Goal: Communication & Community: Answer question/provide support

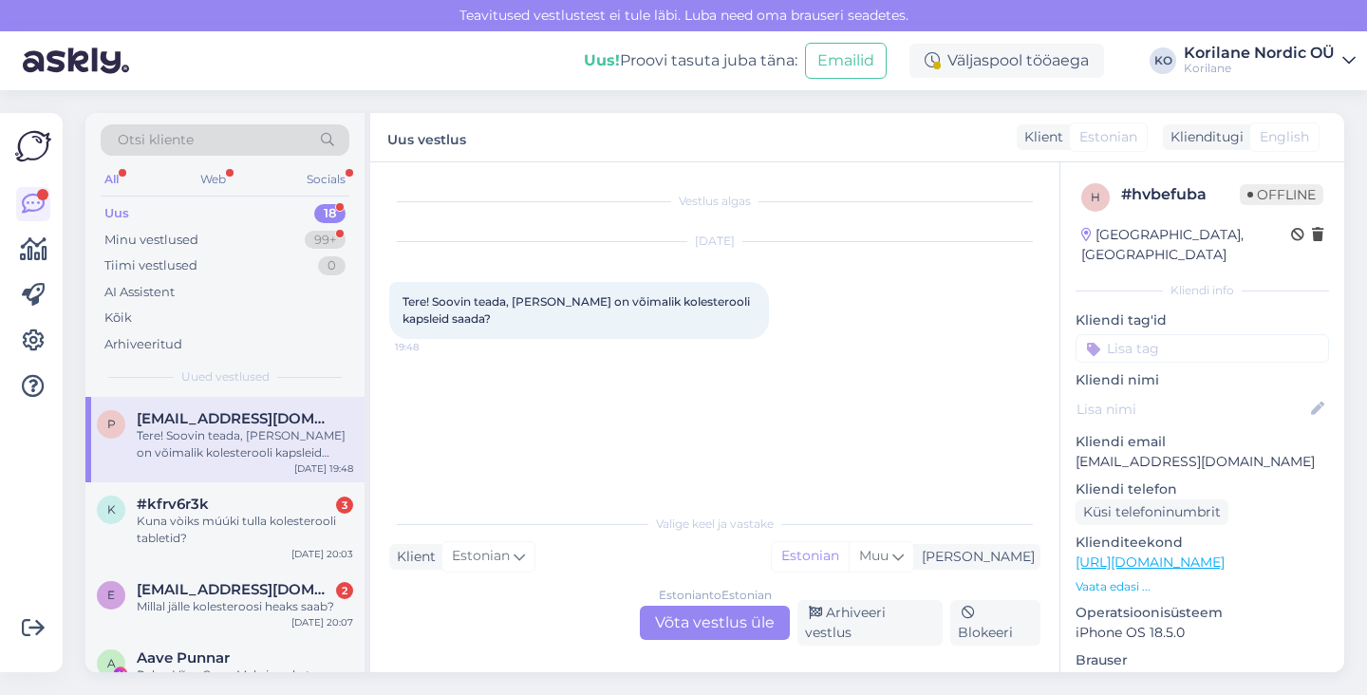
click at [681, 640] on div "Estonian to Estonian Võta vestlus üle" at bounding box center [715, 623] width 150 height 34
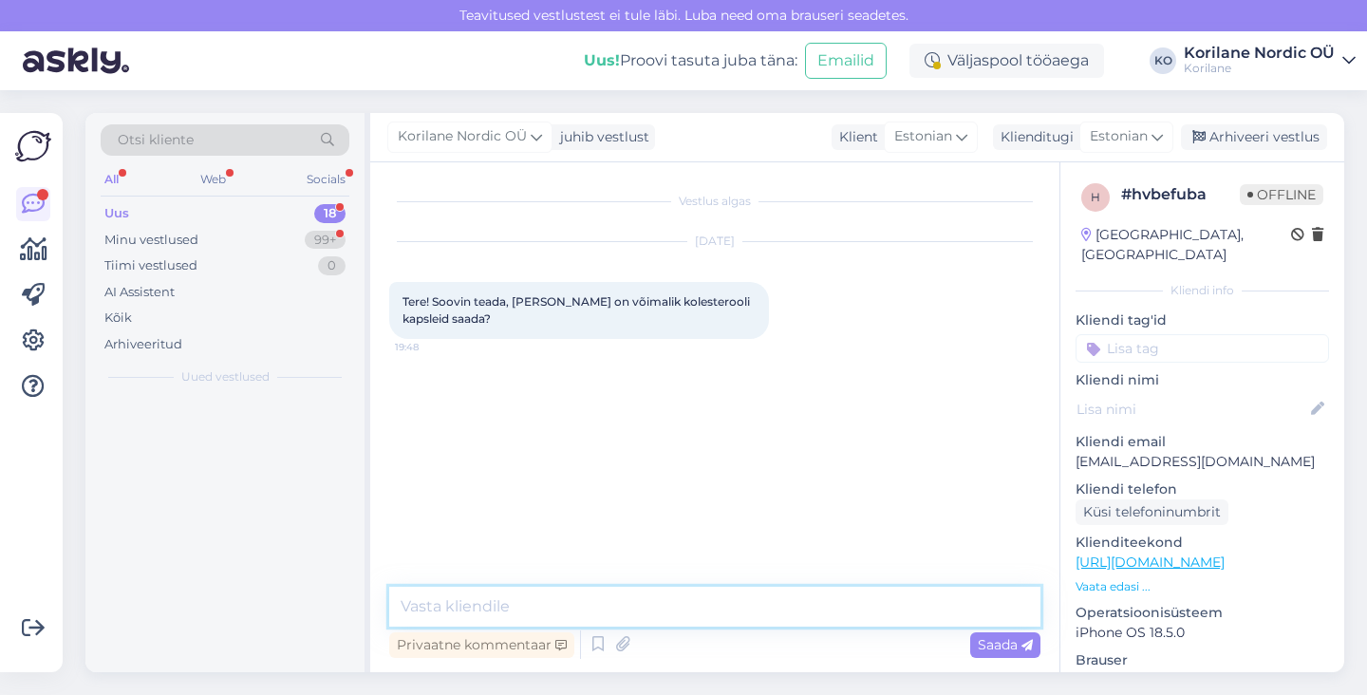
click at [628, 611] on textarea at bounding box center [714, 607] width 651 height 40
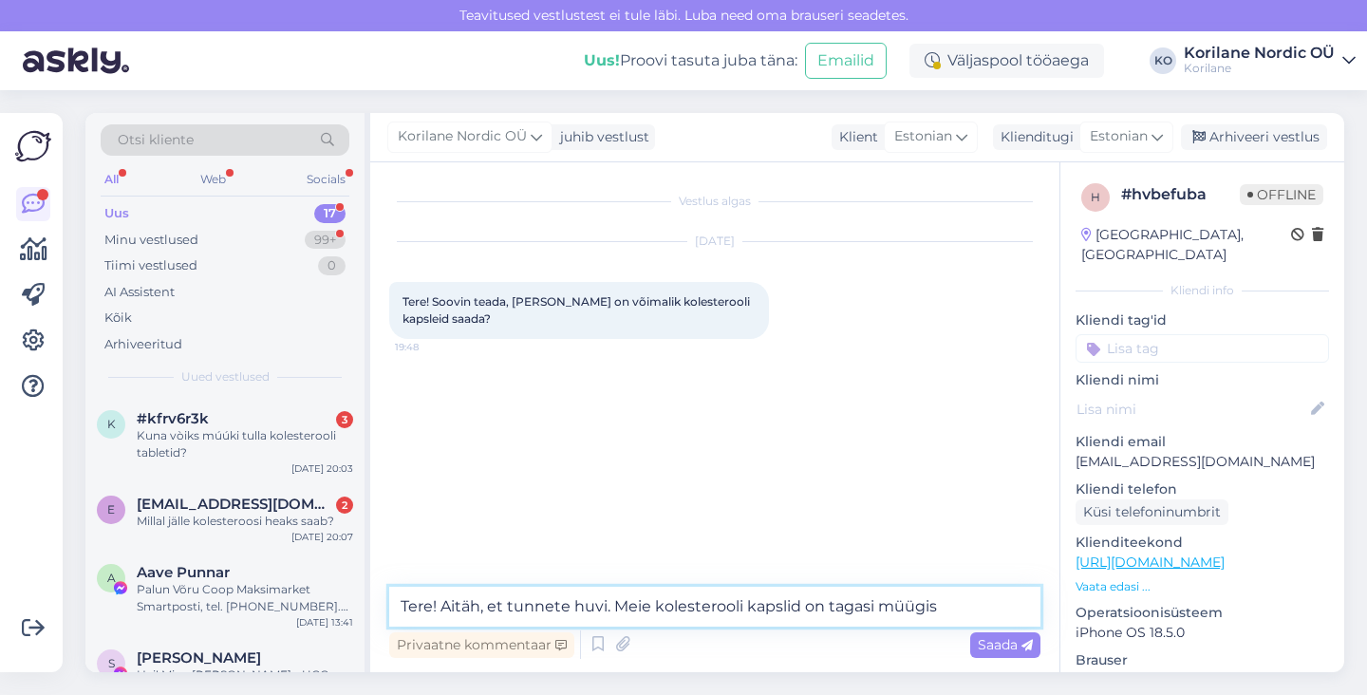
click at [651, 600] on textarea "Tere! Aitäh, et tunnete huvi. Meie kolesterooli kapslid on tagasi müügis" at bounding box center [714, 607] width 651 height 40
drag, startPoint x: 903, startPoint y: 608, endPoint x: 1032, endPoint y: 614, distance: 129.3
click at [1032, 615] on textarea "Tere! Aitäh, et tunnete huvi. Meie uus partii kolesterooli kapslid on tagasi mü…" at bounding box center [714, 607] width 651 height 40
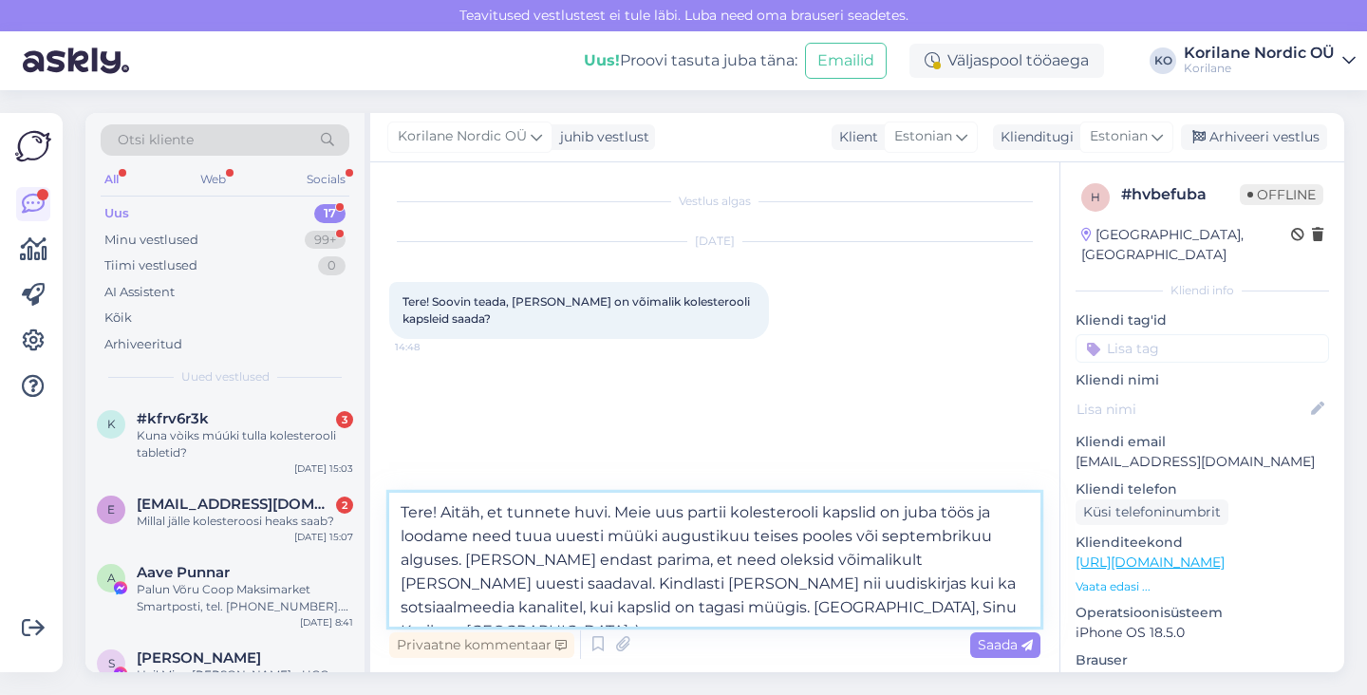
click at [433, 518] on textarea "Tere! Aitäh, et tunnete huvi. Meie uus partii kolesterooli kapslid on juba töös…" at bounding box center [714, 560] width 651 height 134
click at [734, 546] on textarea "Tere Piia! Aitäh, et tunnete huvi. Meie uus partii kolesterooli kapslid on juba…" at bounding box center [714, 560] width 651 height 134
click at [548, 550] on textarea "Tere Piia! Aitäh, et tunnete huvi. Meie uus partii kolesterooli kapslid on juba…" at bounding box center [714, 560] width 651 height 134
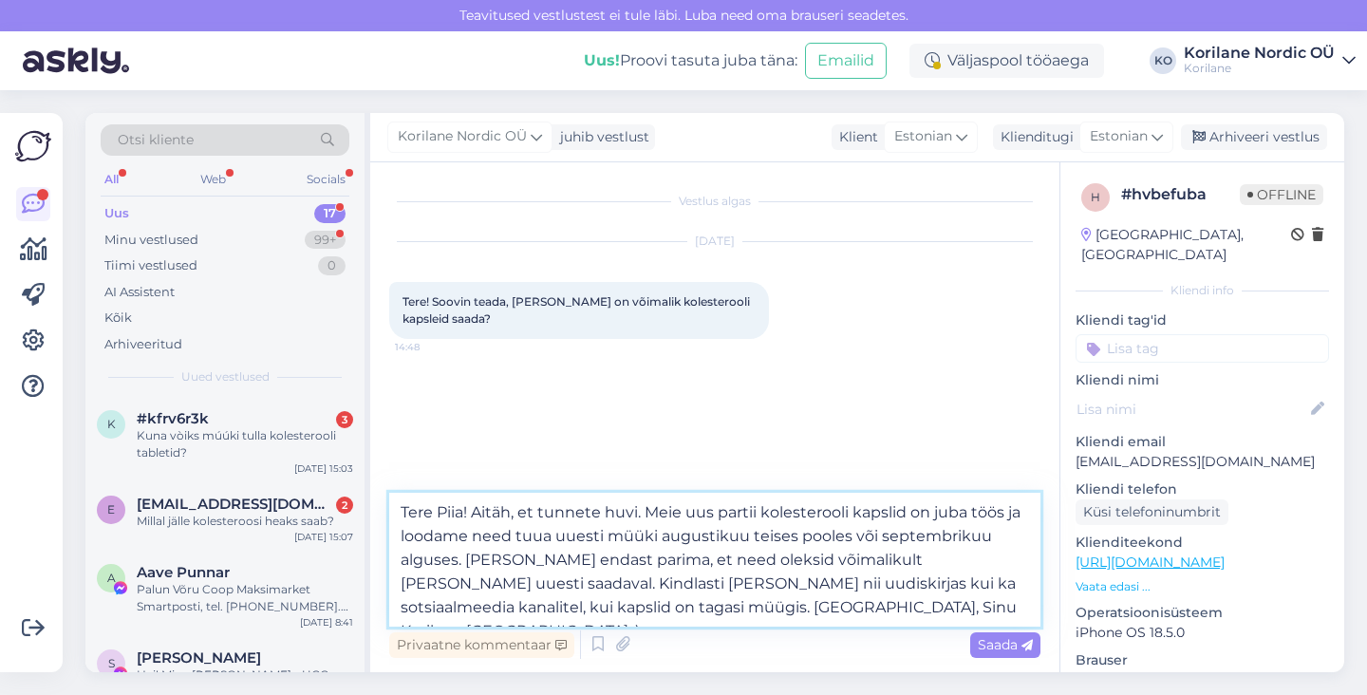
click at [542, 537] on textarea "Tere Piia! Aitäh, et tunnete huvi. Meie uus partii kolesterooli kapslid on juba…" at bounding box center [714, 560] width 651 height 134
click at [617, 536] on textarea "Tere Piia! Aitäh, et tunnete huvi. Meie uus partii kolesterooli kapslid on juba…" at bounding box center [714, 560] width 651 height 134
click at [923, 558] on textarea "Tere Piia! Aitäh, et tunnete huvi. Meie uus partii kolesterooli kapslid on juba…" at bounding box center [714, 560] width 651 height 134
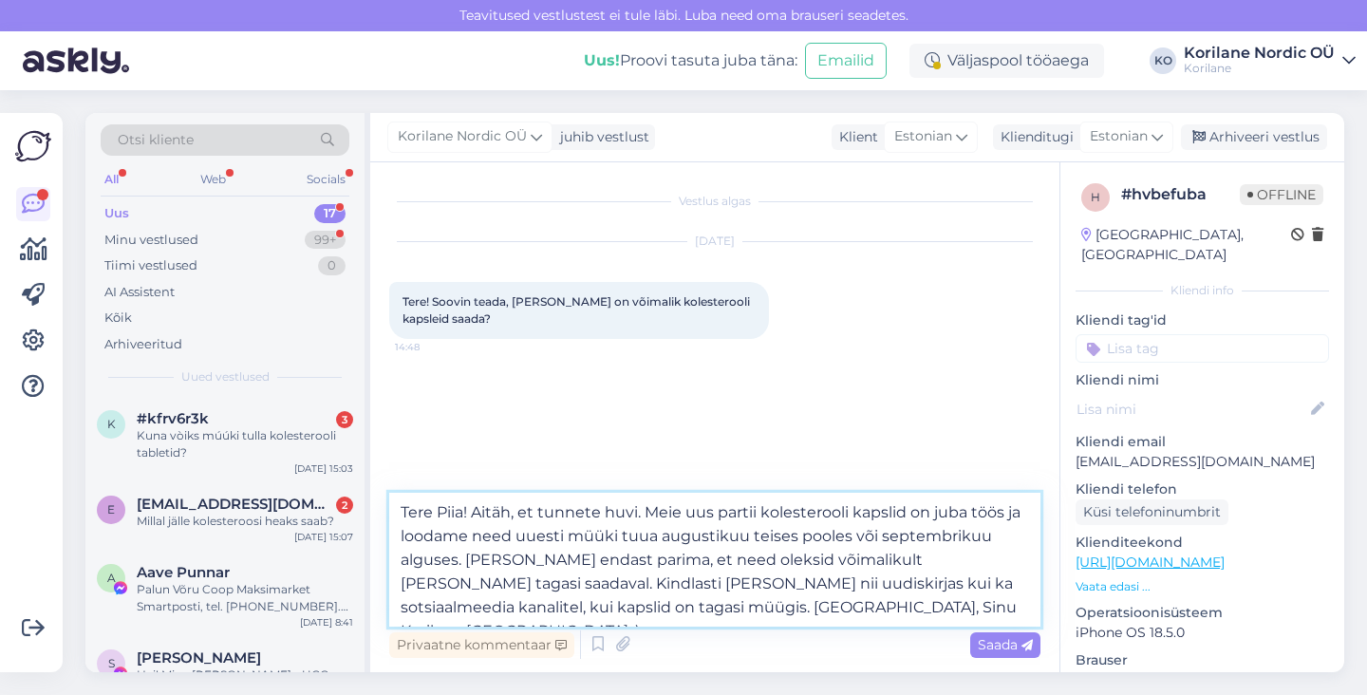
click at [437, 610] on textarea "Tere Piia! Aitäh, et tunnete huvi. Meie uus partii kolesterooli kapslid on juba…" at bounding box center [714, 560] width 651 height 134
drag, startPoint x: 814, startPoint y: 615, endPoint x: 374, endPoint y: 511, distance: 451.8
click at [374, 511] on div "Vestlus algas [DATE] Tere! Soovin teada, [PERSON_NAME] on võimalik kolesterooli…" at bounding box center [714, 417] width 689 height 510
type textarea "Tere Piia! Aitäh, et tunnete huvi. Meie uus partii kolesterooli kapslid on juba…"
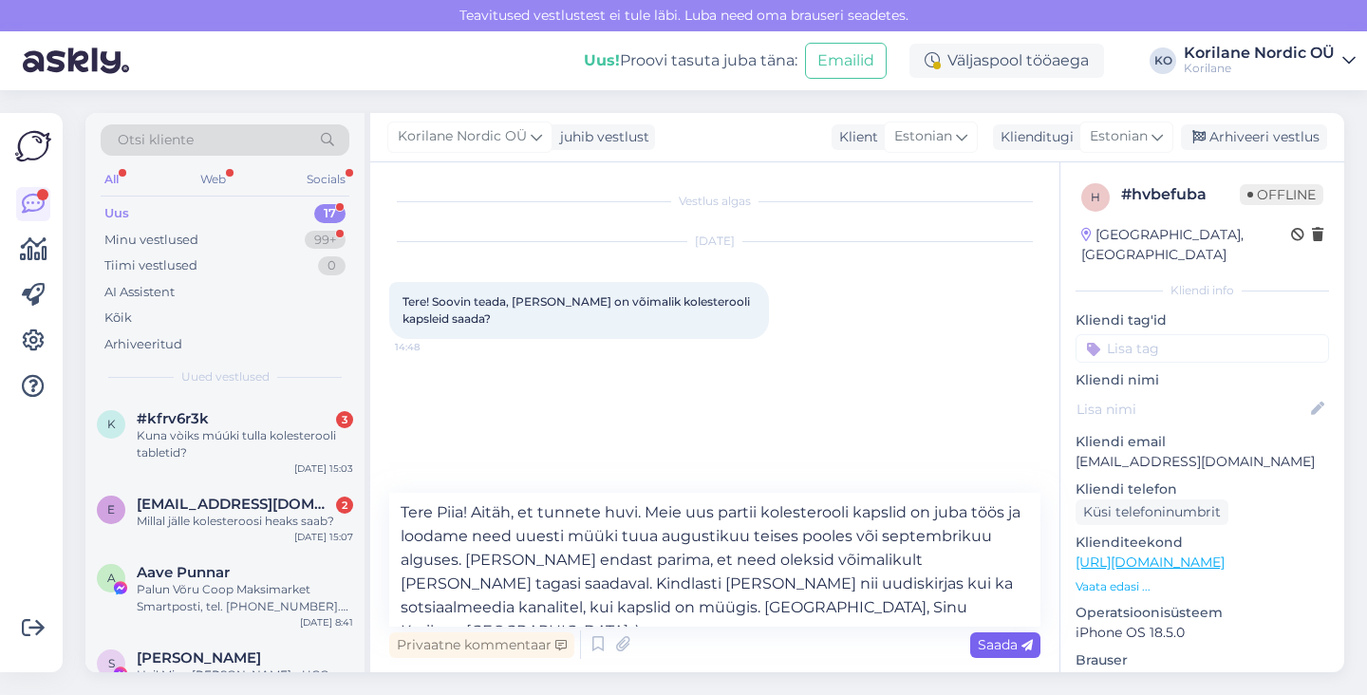
click at [996, 652] on div "Saada" at bounding box center [1005, 645] width 70 height 26
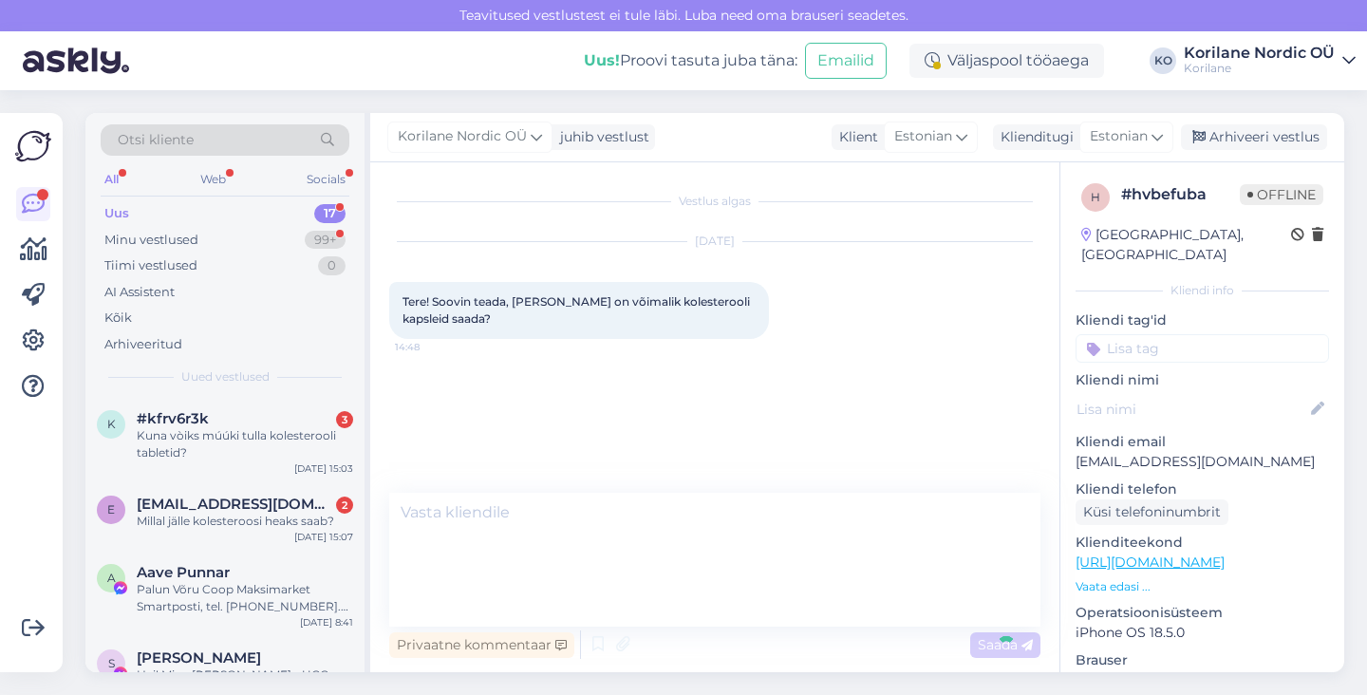
scroll to position [14, 0]
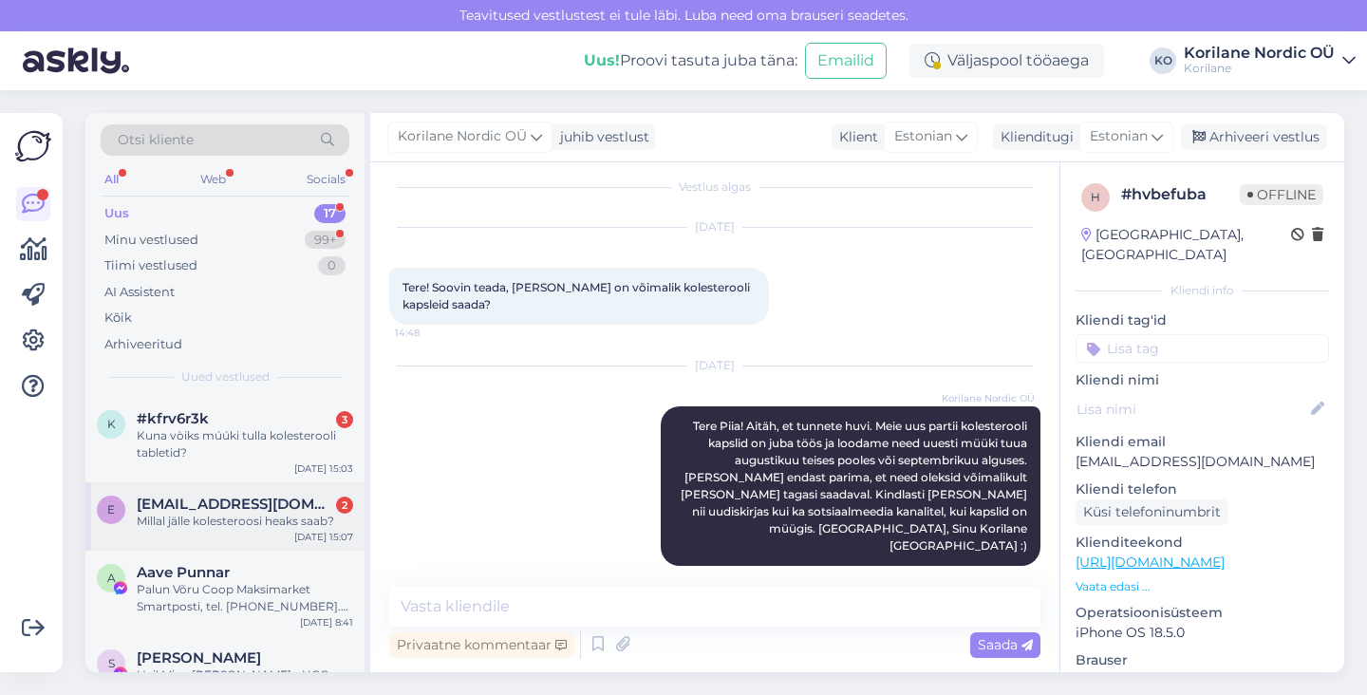
click at [230, 527] on div "Millal jälle kolesteroosi heaks saab?" at bounding box center [245, 521] width 216 height 17
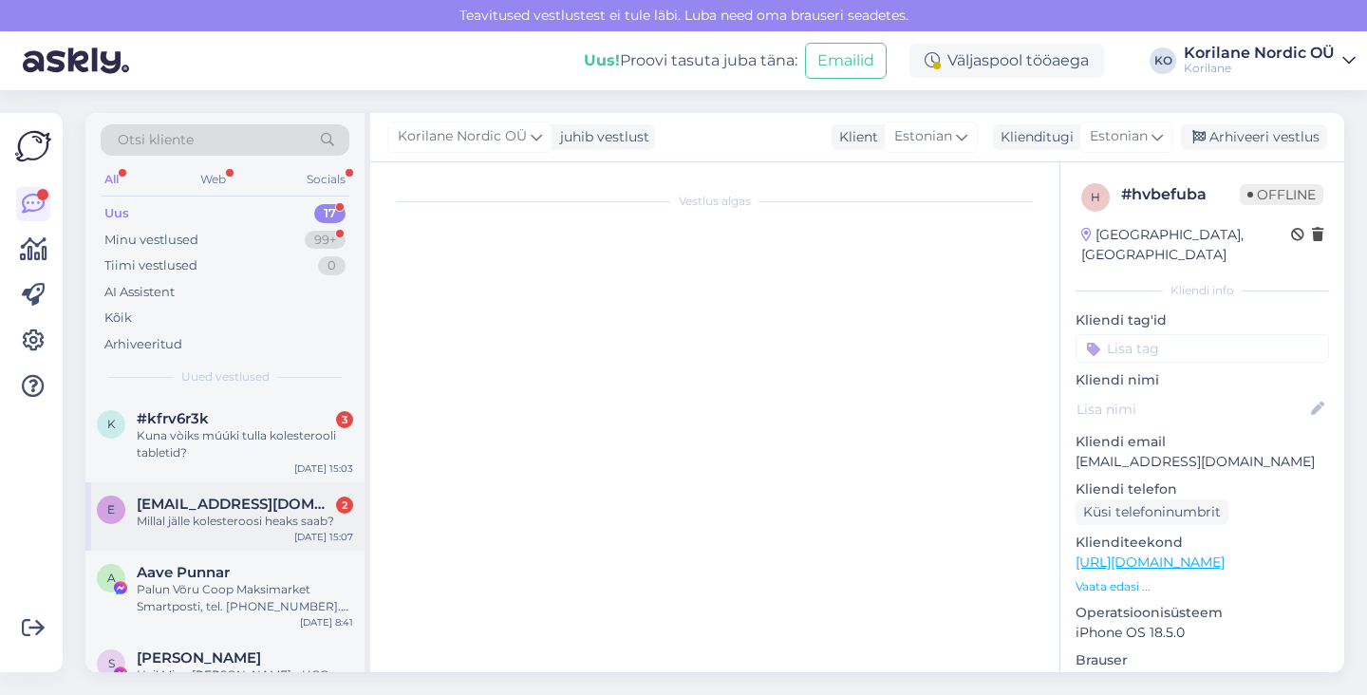
scroll to position [0, 0]
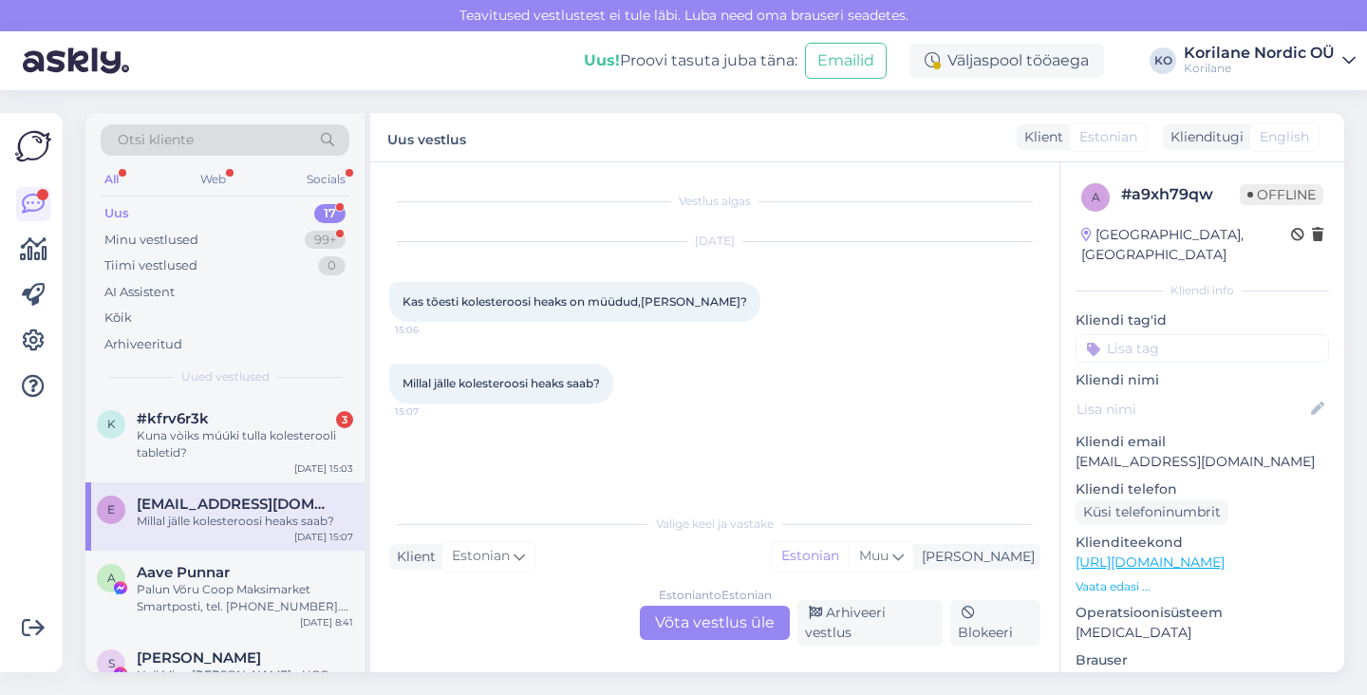
click at [723, 627] on div "Estonian to Estonian Võta vestlus üle" at bounding box center [715, 623] width 150 height 34
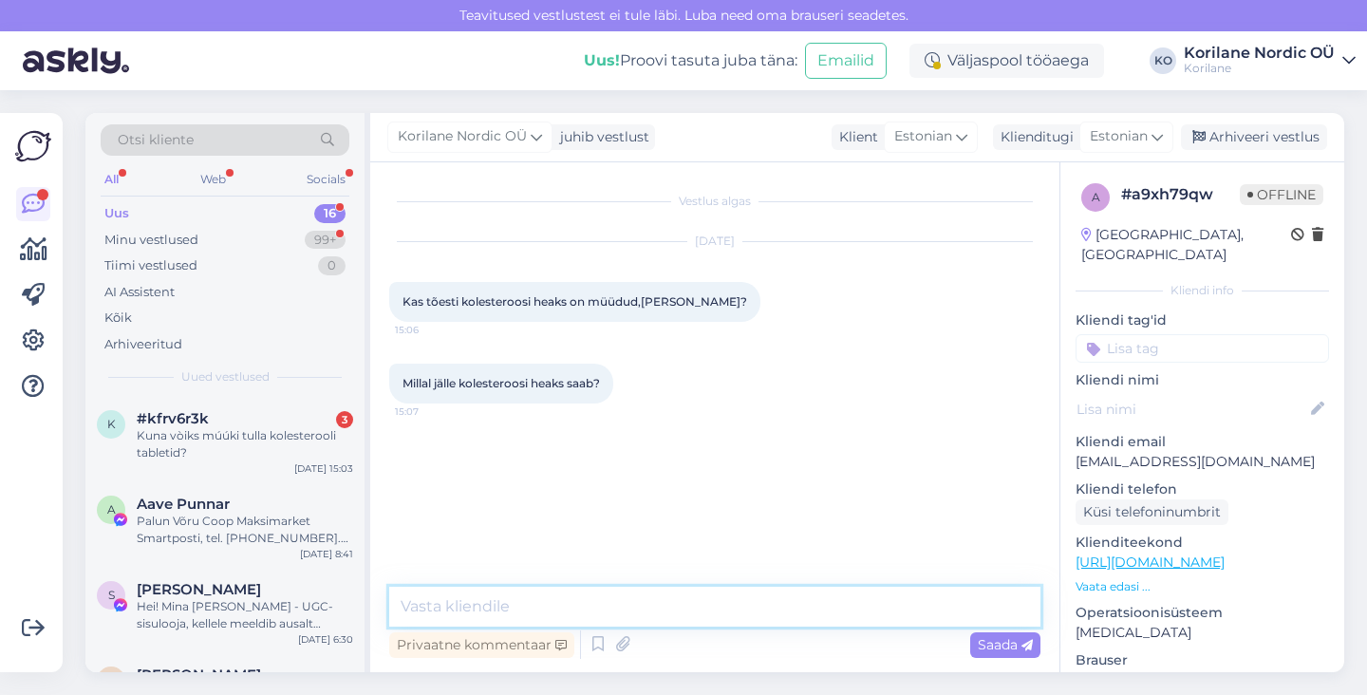
click at [580, 603] on textarea at bounding box center [714, 607] width 651 height 40
paste textarea "Tere Piia! Aitäh, et tunnete huvi. Meie uus partii kolesterooli kapslid on juba…"
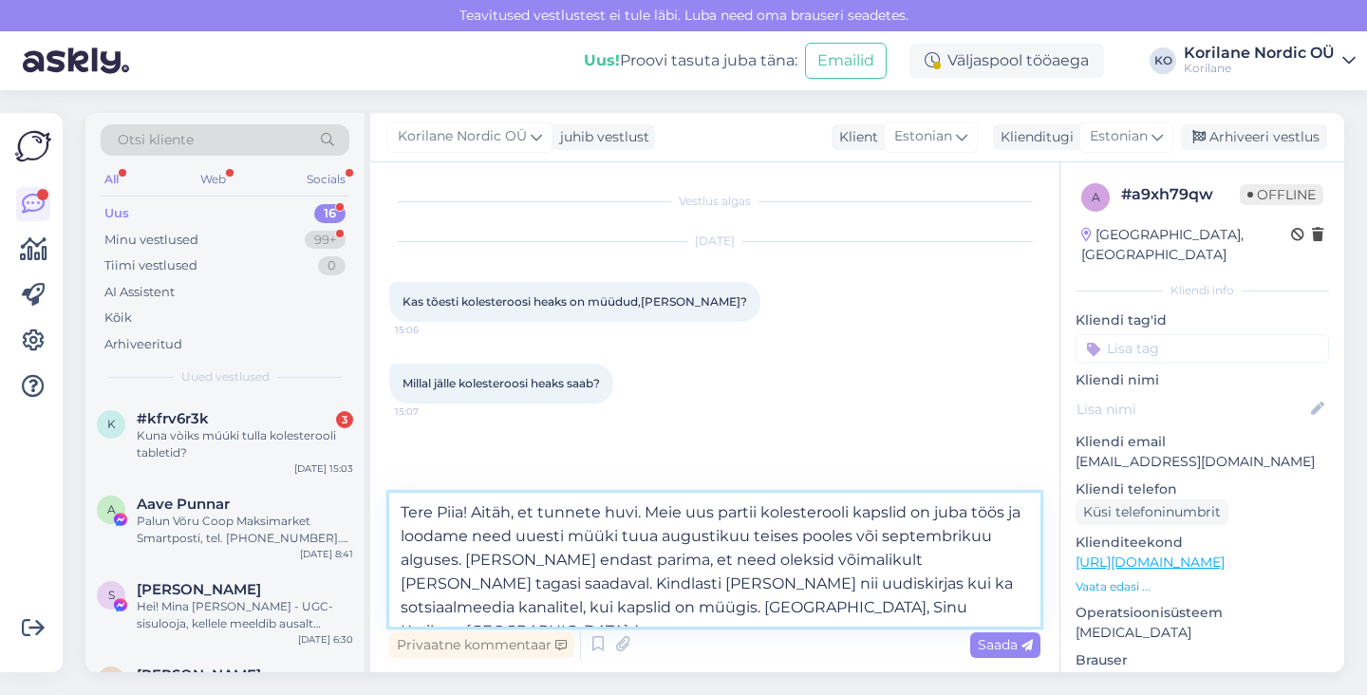
click at [445, 508] on textarea "Tere Piia! Aitäh, et tunnete huvi. Meie uus partii kolesterooli kapslid on juba…" at bounding box center [714, 560] width 651 height 134
click at [860, 605] on textarea "[PERSON_NAME]! Aitäh, et tunnete huvi. Meie uus partii kolesterooli kapslid on …" at bounding box center [714, 560] width 651 height 134
click at [655, 511] on textarea "[PERSON_NAME]! Aitäh, et tunnete huvi. Meie uus partii kolesterooli kapslid on …" at bounding box center [714, 560] width 651 height 134
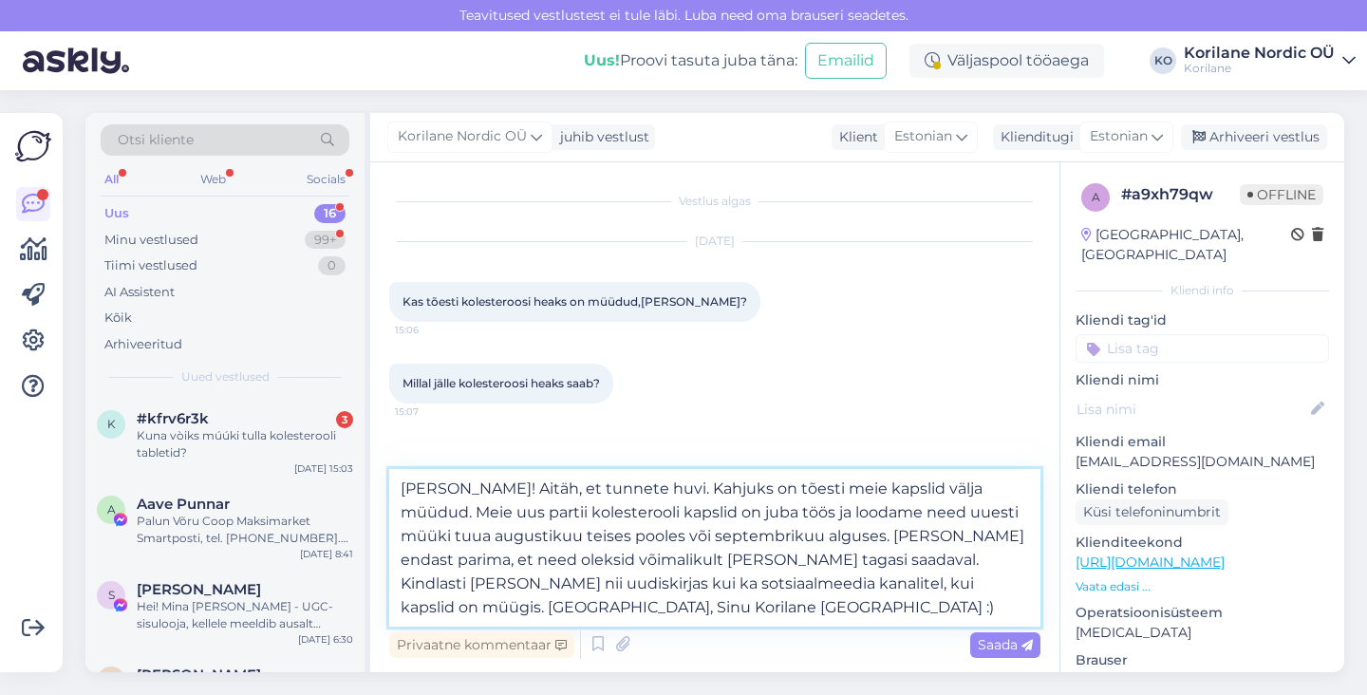
click at [768, 488] on textarea "[PERSON_NAME]! Aitäh, et tunnete huvi. Kahjuks on tõesti meie kapslid välja müü…" at bounding box center [714, 548] width 651 height 158
click at [791, 492] on textarea "[PERSON_NAME]! Aitäh, et tunnete huvi. Kahjuks on meie kapslid välja müüdud. Me…" at bounding box center [714, 548] width 651 height 158
click at [929, 490] on textarea "[PERSON_NAME]! Aitäh, et tunnete huvi. Kahjuks on meie kolesterooli kapslid väl…" at bounding box center [714, 548] width 651 height 158
drag, startPoint x: 741, startPoint y: 511, endPoint x: 594, endPoint y: 512, distance: 146.2
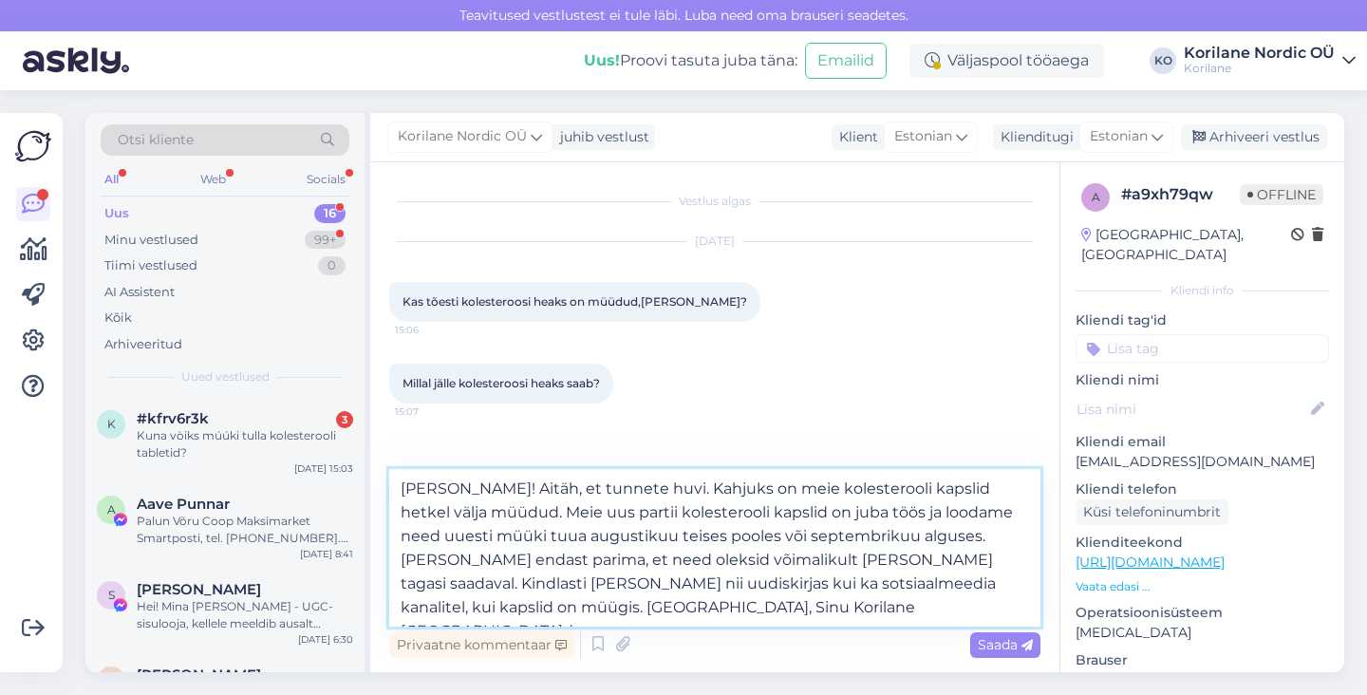
click at [594, 512] on textarea "[PERSON_NAME]! Aitäh, et tunnete huvi. Kahjuks on meie kolesterooli kapslid het…" at bounding box center [714, 548] width 651 height 158
drag, startPoint x: 524, startPoint y: 513, endPoint x: 478, endPoint y: 513, distance: 46.5
click at [478, 513] on textarea "[PERSON_NAME]! Aitäh, et tunnete huvi. Kahjuks on meie kolesterooli kapslid het…" at bounding box center [714, 548] width 651 height 158
click at [745, 607] on textarea "[PERSON_NAME]! Aitäh, et tunnete huvi. Kahjuks on meie kolesterooli kapslid het…" at bounding box center [714, 548] width 651 height 158
click at [583, 585] on textarea "[PERSON_NAME]! Aitäh, et tunnete huvi. Kahjuks on meie kolesterooli kapslid het…" at bounding box center [714, 548] width 651 height 158
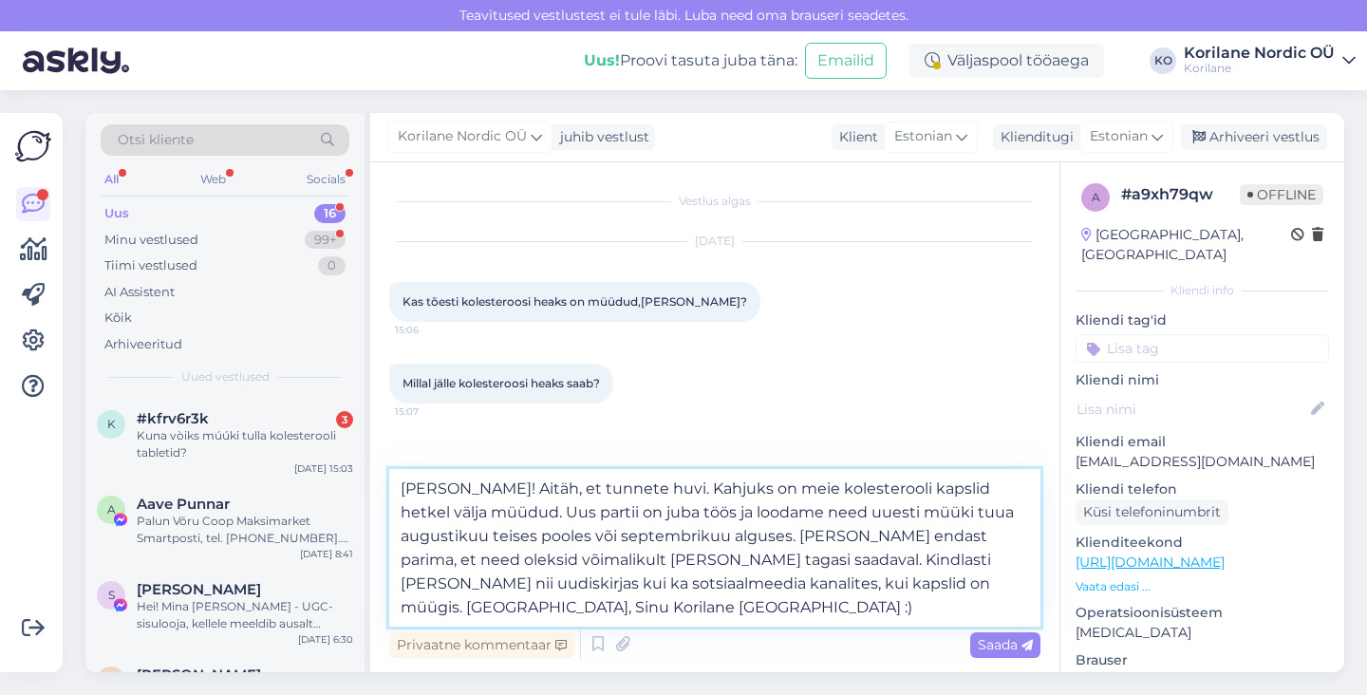
click at [682, 605] on textarea "[PERSON_NAME]! Aitäh, et tunnete huvi. Kahjuks on meie kolesterooli kapslid het…" at bounding box center [714, 548] width 651 height 158
click at [706, 587] on textarea "[PERSON_NAME]! Aitäh, et tunnete huvi. Kahjuks on meie kolesterooli kapslid het…" at bounding box center [714, 548] width 651 height 158
type textarea "[PERSON_NAME]! Aitäh, et tunnete huvi. Kahjuks on meie kolesterooli kapslid het…"
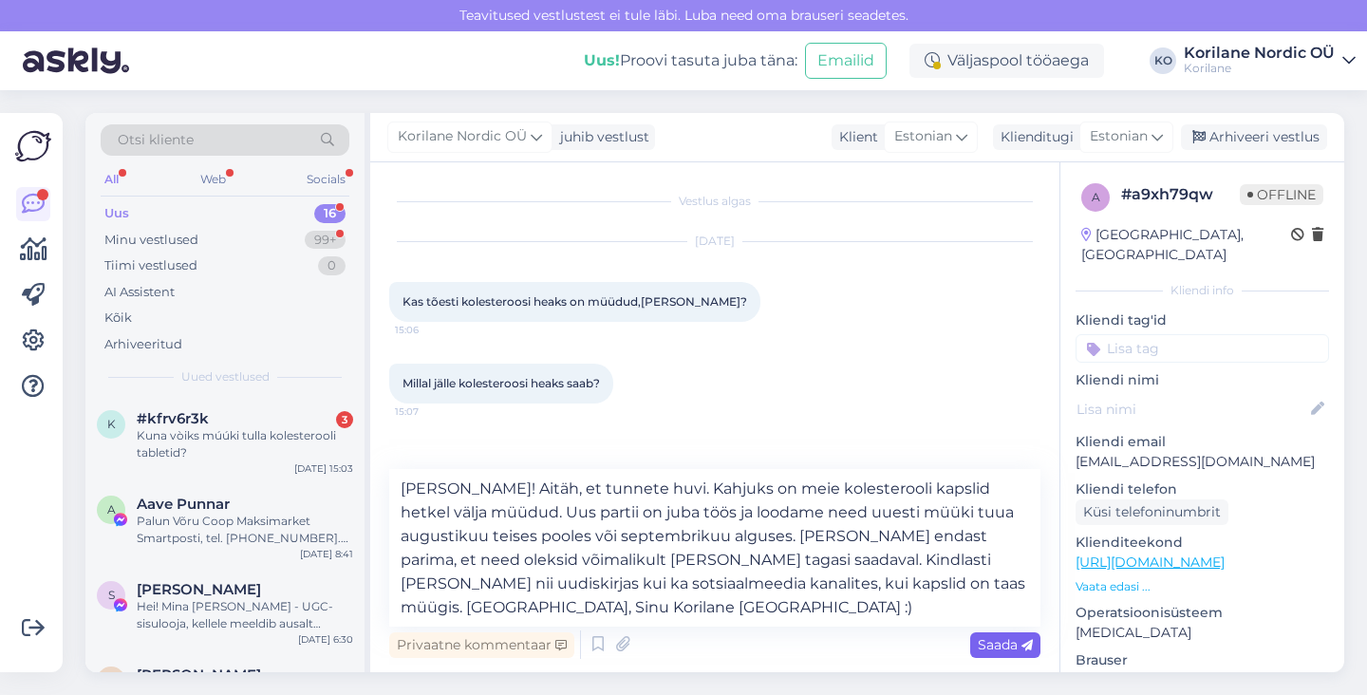
click at [999, 649] on span "Saada" at bounding box center [1005, 644] width 55 height 17
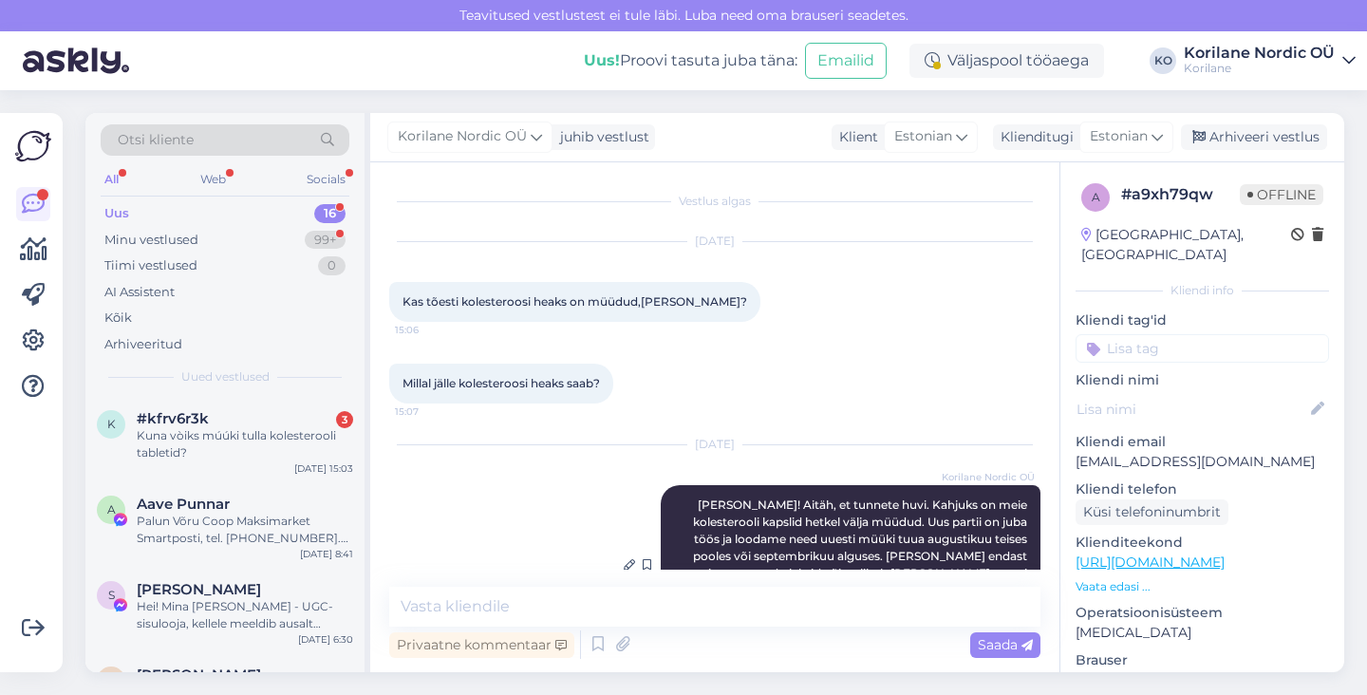
scroll to position [96, 0]
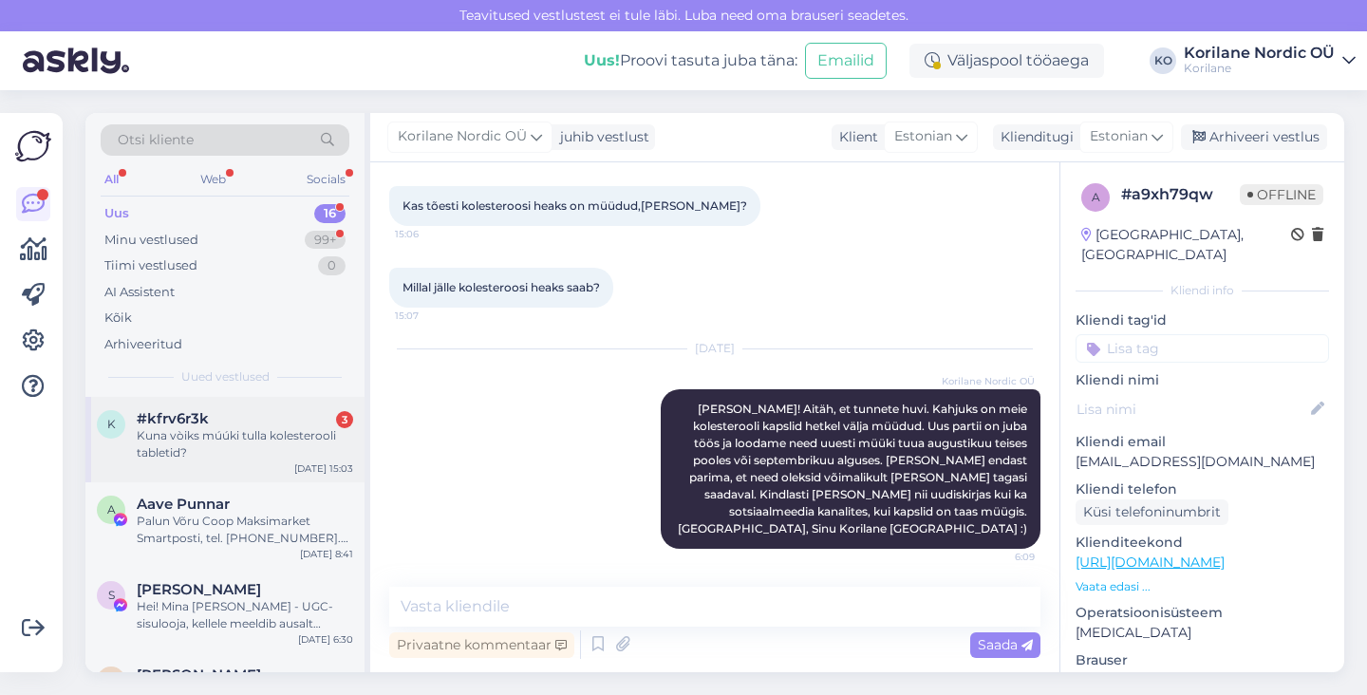
click at [231, 446] on div "Kuna vòiks múúki tulla kolesterooli tabletid?" at bounding box center [245, 444] width 216 height 34
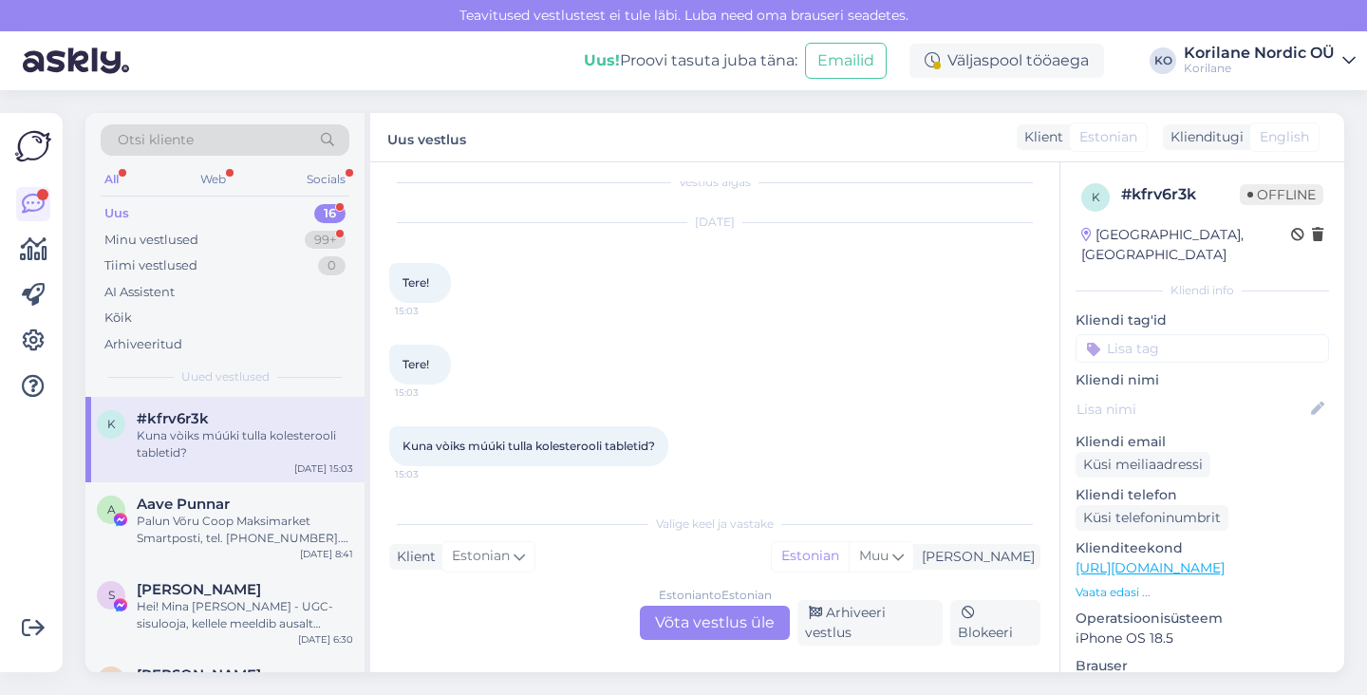
scroll to position [8, 0]
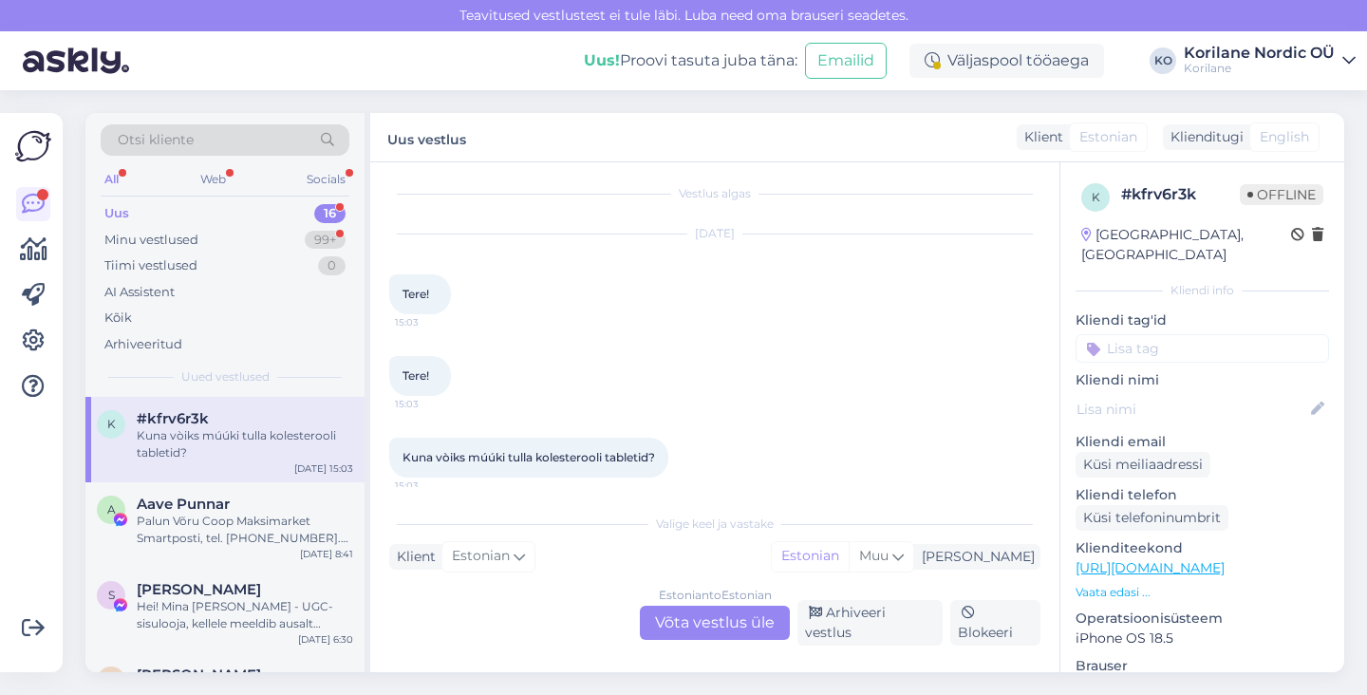
click at [725, 627] on div "Estonian to Estonian Võta vestlus üle" at bounding box center [715, 623] width 150 height 34
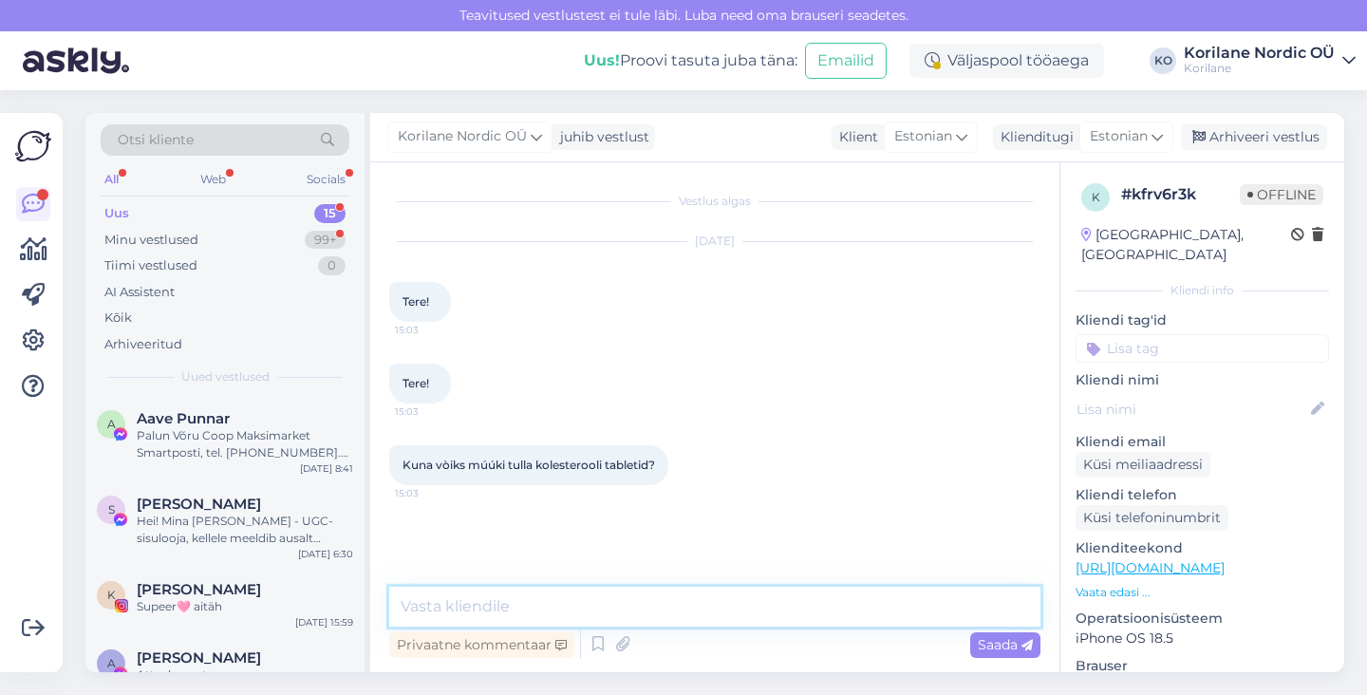
click at [617, 621] on textarea at bounding box center [714, 607] width 651 height 40
paste textarea "Tere Piia! Aitäh, et tunnete huvi. Meie uus partii kolesterooli kapslid on juba…"
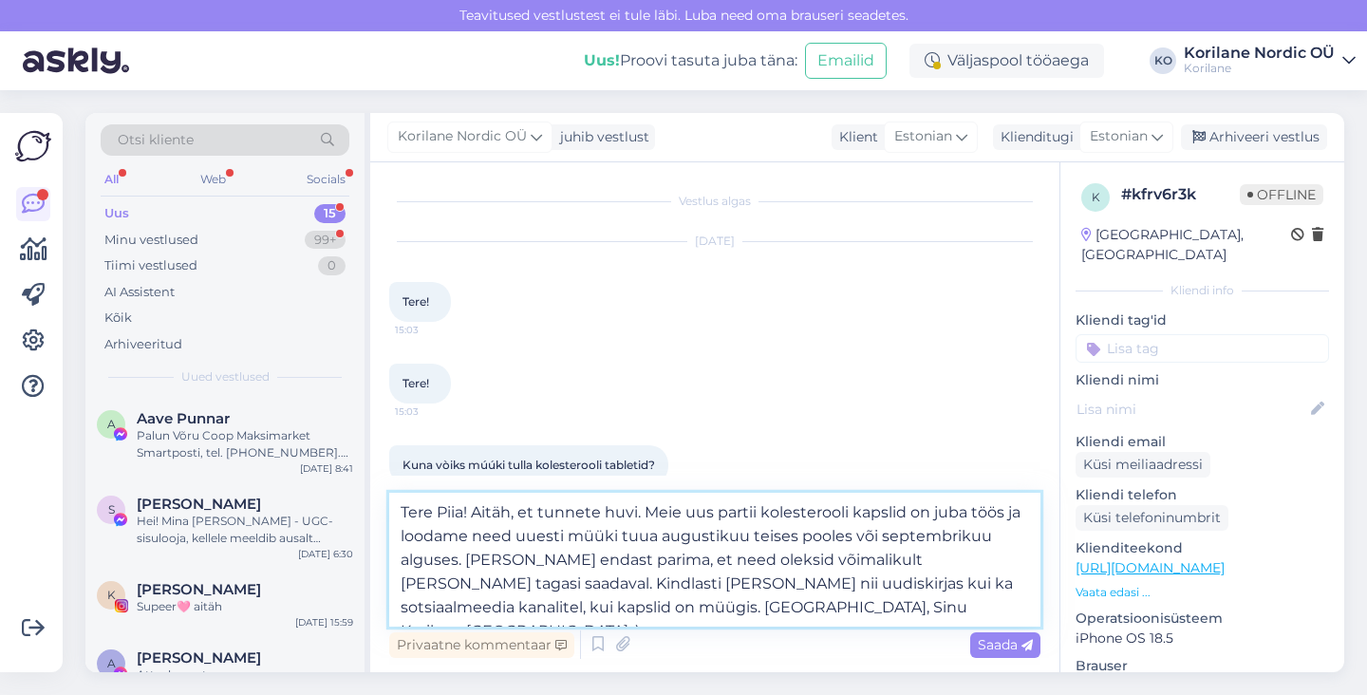
click at [456, 517] on textarea "Tere Piia! Aitäh, et tunnete huvi. Meie uus partii kolesterooli kapslid on juba…" at bounding box center [714, 560] width 651 height 134
click at [934, 583] on textarea "Tere! Aitäh, et tunnete huvi. Meie uus partii kolesterooli kapslid on juba töös…" at bounding box center [714, 560] width 651 height 134
click at [428, 605] on textarea "Tere! Aitäh, et tunnete huvi. Meie uus partii kolesterooli kapslid on juba töös…" at bounding box center [714, 560] width 651 height 134
type textarea "Tere! Aitäh, et tunnete huvi. Meie uus partii kolesterooli kapslid on juba töös…"
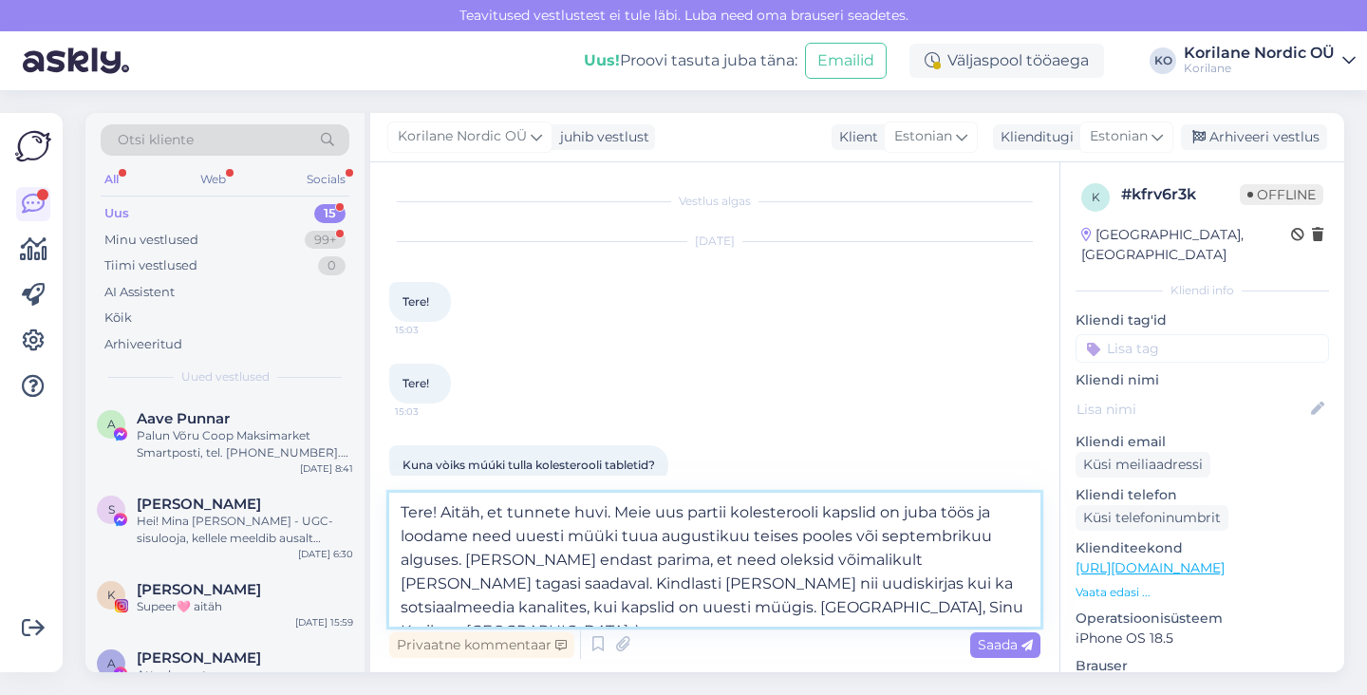
click at [903, 615] on textarea "Tere! Aitäh, et tunnete huvi. Meie uus partii kolesterooli kapslid on juba töös…" at bounding box center [714, 560] width 651 height 134
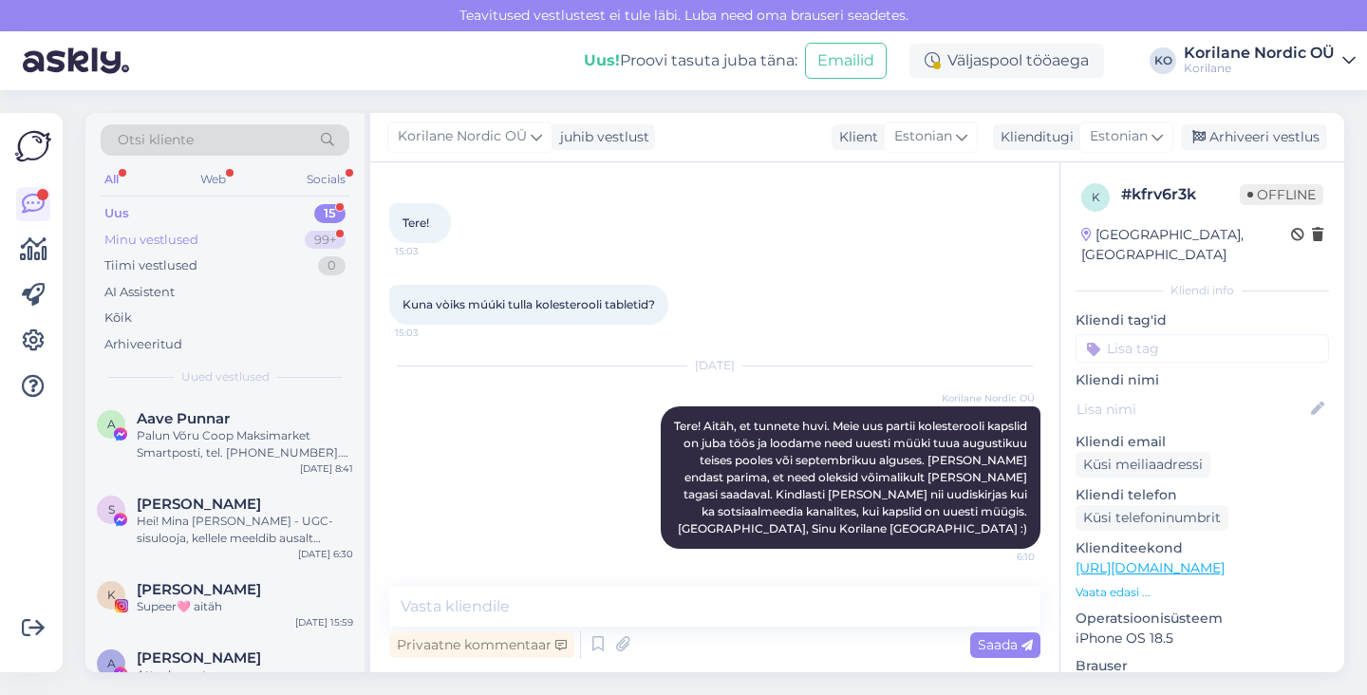
click at [225, 237] on div "Minu vestlused 99+" at bounding box center [225, 240] width 249 height 27
